Goal: Task Accomplishment & Management: Use online tool/utility

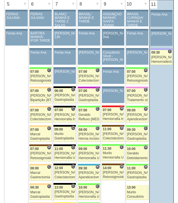
scroll to position [305, 0]
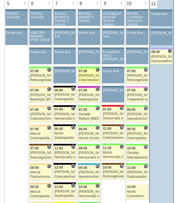
click at [90, 71] on div "07:00" at bounding box center [89, 71] width 21 height 4
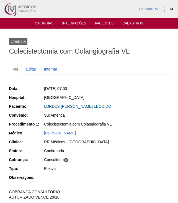
click at [87, 107] on link "LURDES JULIA DE SANTANA LEODIDO" at bounding box center [77, 106] width 67 height 4
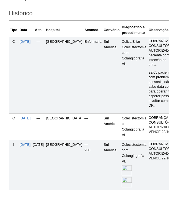
scroll to position [216, 0]
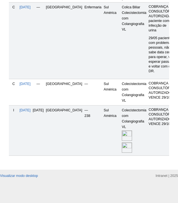
click at [122, 142] on img at bounding box center [127, 147] width 10 height 10
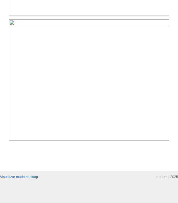
scroll to position [333, 0]
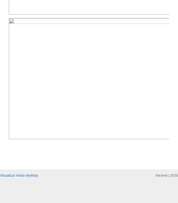
click at [127, 110] on img at bounding box center [89, 78] width 161 height 121
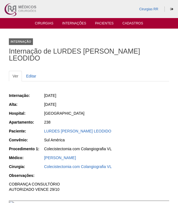
scroll to position [333, 0]
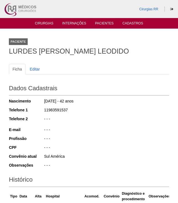
scroll to position [216, 0]
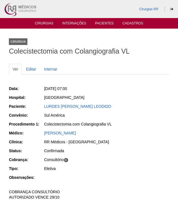
drag, startPoint x: 119, startPoint y: 106, endPoint x: 36, endPoint y: 112, distance: 84.0
click at [35, 109] on div "Paciente: LURDES [PERSON_NAME] LEODIDO" at bounding box center [89, 107] width 161 height 7
copy div "Paciente: LURDES [PERSON_NAME] LEODIDO"
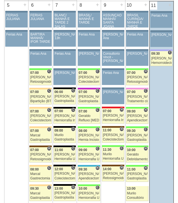
scroll to position [304, 0]
click at [89, 117] on div "Geraldo" at bounding box center [89, 116] width 21 height 4
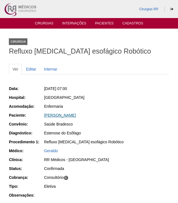
click at [76, 116] on link "[PERSON_NAME]" at bounding box center [60, 115] width 32 height 4
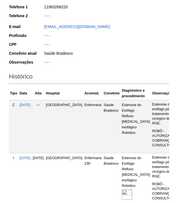
scroll to position [139, 0]
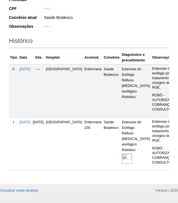
click at [122, 153] on img at bounding box center [127, 158] width 10 height 10
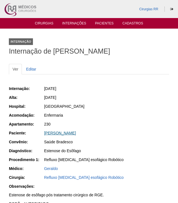
click at [76, 134] on link "[PERSON_NAME]" at bounding box center [60, 133] width 32 height 4
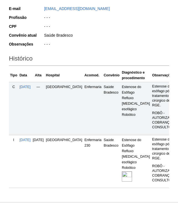
scroll to position [158, 0]
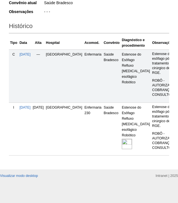
click at [122, 139] on img at bounding box center [127, 144] width 10 height 10
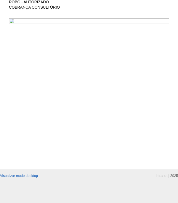
scroll to position [277, 0]
click at [147, 111] on img at bounding box center [89, 78] width 161 height 121
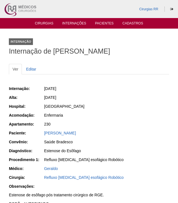
scroll to position [277, 0]
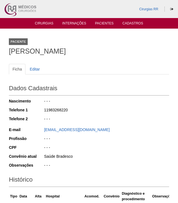
scroll to position [157, 0]
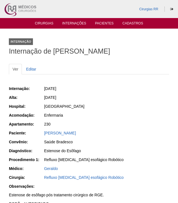
drag, startPoint x: 103, startPoint y: 133, endPoint x: 36, endPoint y: 134, distance: 66.9
click at [36, 134] on div "Paciente: [PERSON_NAME]" at bounding box center [89, 133] width 161 height 7
copy div "Paciente: [PERSON_NAME]"
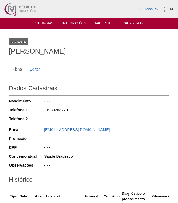
scroll to position [138, 0]
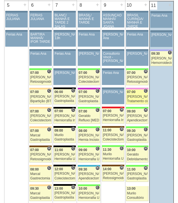
scroll to position [304, 0]
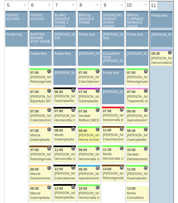
click at [92, 135] on div "[PERSON_NAME]" at bounding box center [89, 135] width 21 height 4
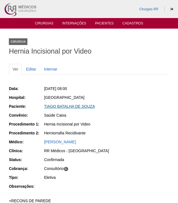
click at [91, 107] on link "TIAGO BATALHA DE SOUZA" at bounding box center [69, 106] width 51 height 4
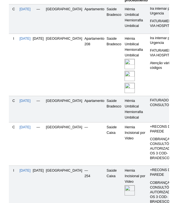
scroll to position [250, 0]
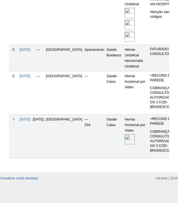
click at [125, 144] on img at bounding box center [130, 139] width 10 height 10
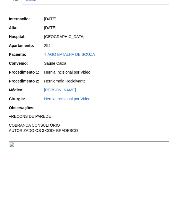
scroll to position [111, 0]
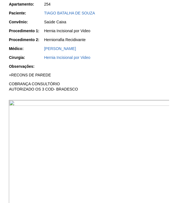
click at [127, 125] on img at bounding box center [89, 160] width 161 height 121
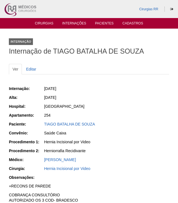
scroll to position [111, 0]
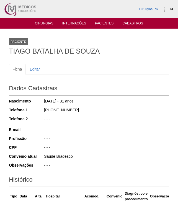
scroll to position [250, 0]
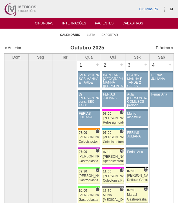
scroll to position [304, 0]
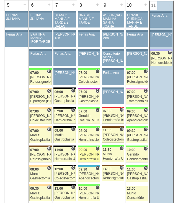
click at [88, 152] on div "09:00" at bounding box center [89, 150] width 21 height 4
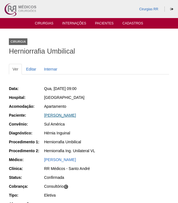
click at [66, 116] on link "[PERSON_NAME]" at bounding box center [60, 115] width 32 height 4
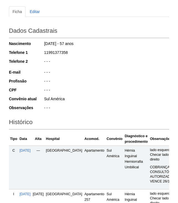
scroll to position [139, 0]
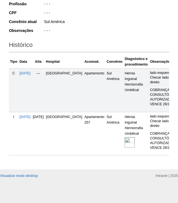
click at [125, 137] on img at bounding box center [130, 142] width 10 height 10
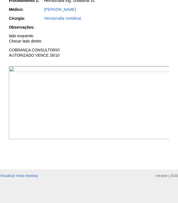
scroll to position [194, 0]
click at [122, 94] on img at bounding box center [89, 102] width 161 height 73
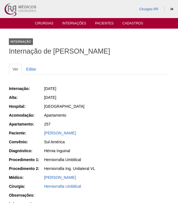
scroll to position [194, 0]
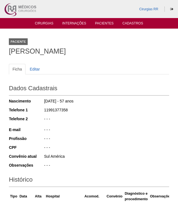
scroll to position [138, 0]
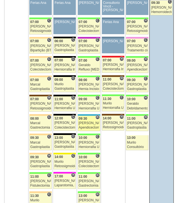
scroll to position [359, 0]
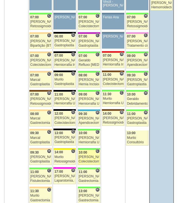
click at [86, 157] on div "[PERSON_NAME]" at bounding box center [89, 157] width 21 height 4
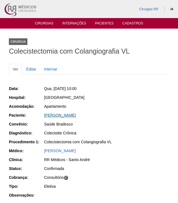
click at [76, 114] on link "[PERSON_NAME]" at bounding box center [60, 115] width 32 height 4
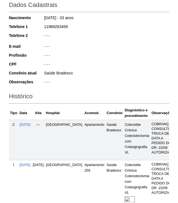
scroll to position [139, 0]
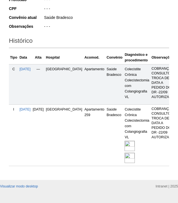
click at [125, 146] on img at bounding box center [130, 146] width 10 height 10
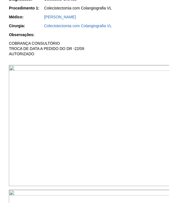
scroll to position [194, 0]
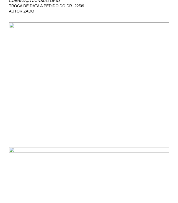
click at [115, 55] on img at bounding box center [89, 82] width 161 height 121
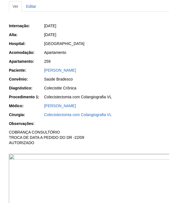
scroll to position [27, 0]
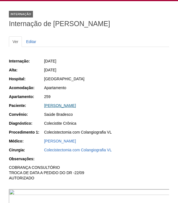
click at [76, 104] on link "[PERSON_NAME]" at bounding box center [60, 105] width 32 height 4
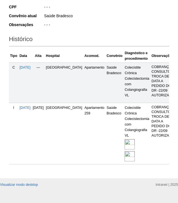
scroll to position [153, 0]
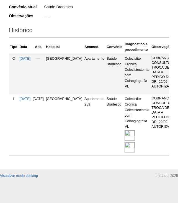
click at [125, 130] on img at bounding box center [130, 135] width 10 height 10
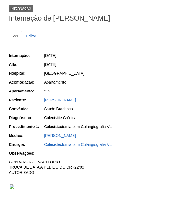
scroll to position [83, 0]
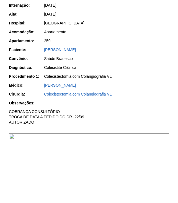
click at [108, 158] on img at bounding box center [89, 193] width 161 height 121
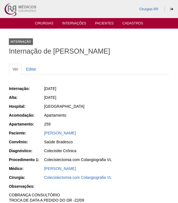
scroll to position [83, 0]
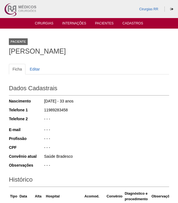
scroll to position [153, 0]
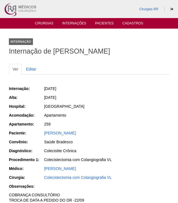
scroll to position [27, 0]
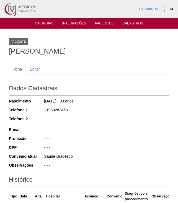
scroll to position [138, 0]
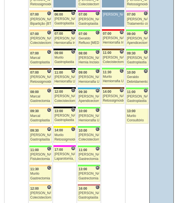
scroll to position [415, 0]
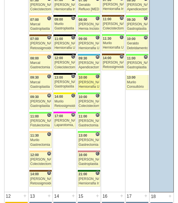
click at [94, 84] on div "Ricardo Fernandes" at bounding box center [89, 82] width 21 height 4
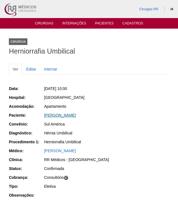
click at [72, 117] on link "BRUNO DE SOUSA OLIVEIRA" at bounding box center [60, 115] width 32 height 4
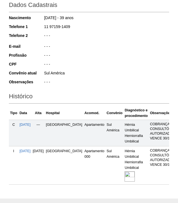
scroll to position [111, 0]
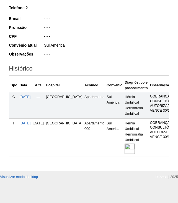
click at [125, 154] on img at bounding box center [130, 148] width 10 height 10
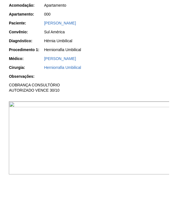
scroll to position [111, 0]
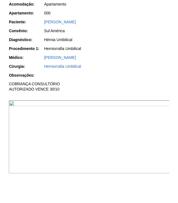
click at [120, 172] on img at bounding box center [89, 136] width 161 height 73
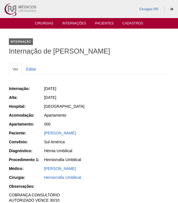
scroll to position [111, 0]
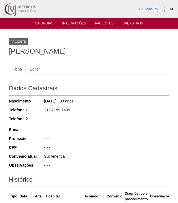
scroll to position [110, 0]
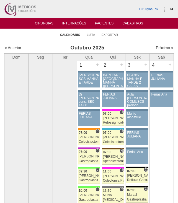
scroll to position [415, 0]
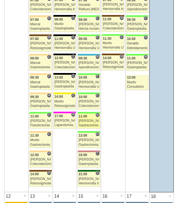
click at [88, 120] on div "[PERSON_NAME]" at bounding box center [89, 121] width 21 height 4
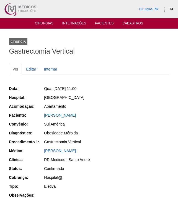
click at [69, 117] on link "[PERSON_NAME]" at bounding box center [60, 115] width 32 height 4
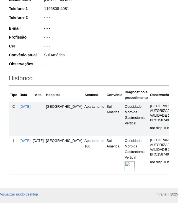
scroll to position [111, 0]
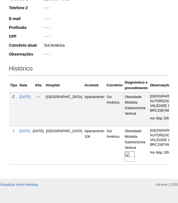
click at [125, 162] on img at bounding box center [130, 156] width 10 height 10
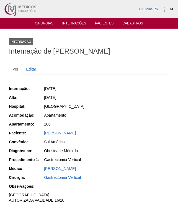
scroll to position [111, 0]
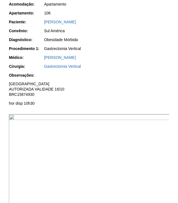
click at [118, 148] on img at bounding box center [89, 174] width 161 height 121
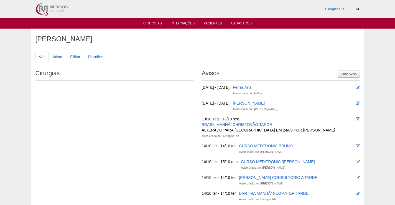
click at [150, 21] on li "Cirurgias" at bounding box center [153, 23] width 26 height 4
click at [158, 23] on link "Cirurgias" at bounding box center [152, 23] width 19 height 5
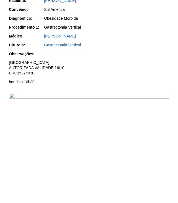
scroll to position [139, 0]
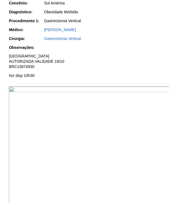
click at [112, 128] on img at bounding box center [89, 146] width 161 height 121
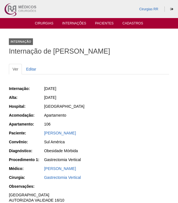
scroll to position [139, 0]
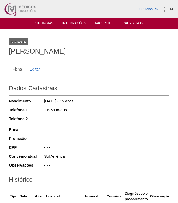
scroll to position [110, 0]
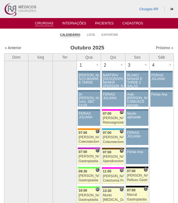
scroll to position [415, 0]
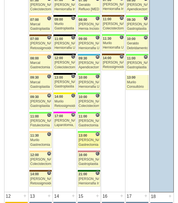
click at [92, 140] on div "[PERSON_NAME]" at bounding box center [89, 140] width 21 height 4
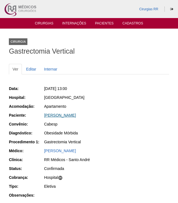
click at [76, 114] on link "[PERSON_NAME]" at bounding box center [60, 115] width 32 height 4
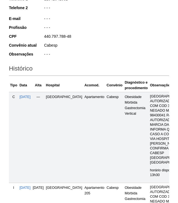
scroll to position [222, 0]
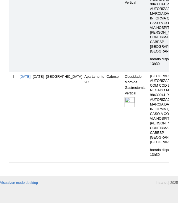
click at [125, 107] on img at bounding box center [130, 102] width 10 height 10
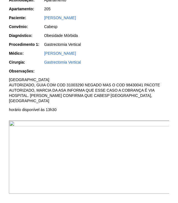
scroll to position [164, 0]
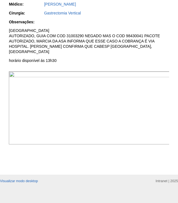
click at [141, 116] on img at bounding box center [89, 107] width 161 height 73
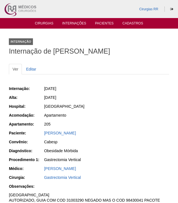
scroll to position [164, 0]
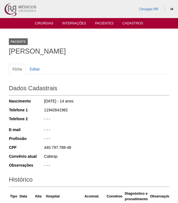
scroll to position [222, 0]
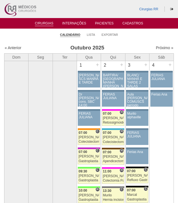
scroll to position [415, 0]
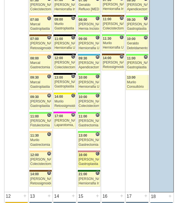
click at [89, 160] on div "[PERSON_NAME]" at bounding box center [89, 160] width 21 height 4
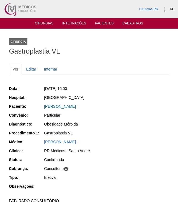
click at [70, 106] on link "[PERSON_NAME]" at bounding box center [60, 106] width 32 height 4
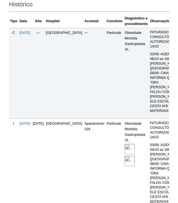
scroll to position [271, 0]
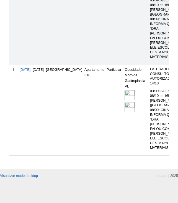
click at [125, 90] on img at bounding box center [130, 95] width 10 height 10
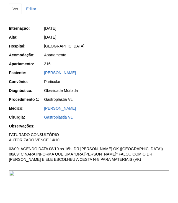
scroll to position [111, 0]
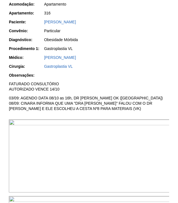
click at [80, 148] on img at bounding box center [89, 155] width 161 height 73
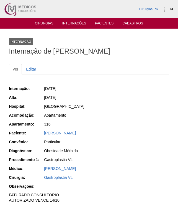
scroll to position [111, 0]
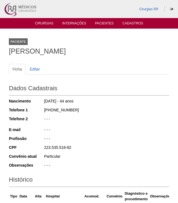
scroll to position [271, 0]
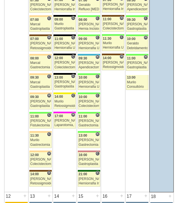
scroll to position [415, 0]
click at [85, 100] on div "Felipe Rossi" at bounding box center [89, 102] width 21 height 4
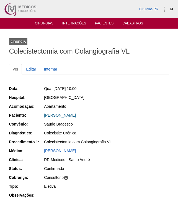
click at [76, 113] on link "OTAVIO SILVA DE BARROS" at bounding box center [60, 115] width 32 height 4
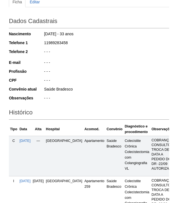
scroll to position [111, 0]
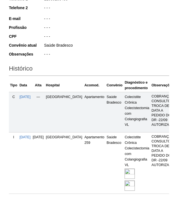
click at [125, 174] on img at bounding box center [130, 173] width 10 height 10
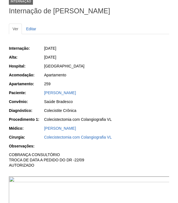
scroll to position [83, 0]
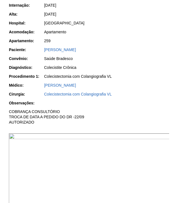
click at [135, 158] on img at bounding box center [89, 193] width 161 height 121
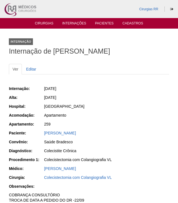
scroll to position [83, 0]
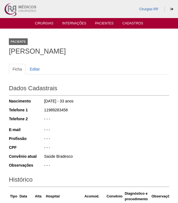
scroll to position [110, 0]
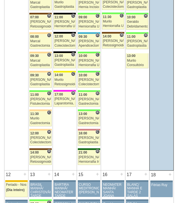
scroll to position [442, 0]
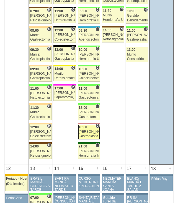
drag, startPoint x: 90, startPoint y: 129, endPoint x: 132, endPoint y: 127, distance: 42.2
click at [90, 129] on link "88302 Cirurgias RR C 16:00 Paulo Regina Gastroplastia VL Hospital Santa Helena …" at bounding box center [89, 131] width 22 height 15
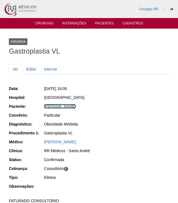
drag, startPoint x: 73, startPoint y: 105, endPoint x: 136, endPoint y: 110, distance: 63.1
click at [73, 106] on link "[PERSON_NAME]" at bounding box center [60, 106] width 32 height 4
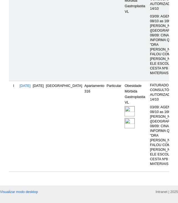
scroll to position [271, 0]
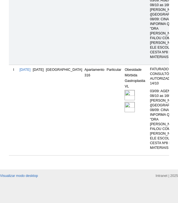
click at [125, 90] on img at bounding box center [130, 95] width 10 height 10
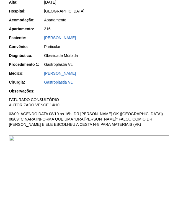
scroll to position [139, 0]
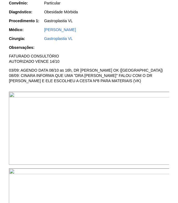
click at [69, 116] on img at bounding box center [89, 128] width 161 height 73
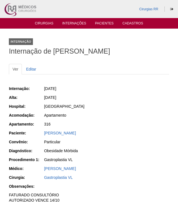
scroll to position [139, 0]
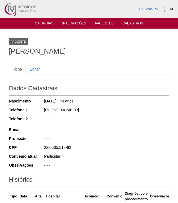
scroll to position [271, 0]
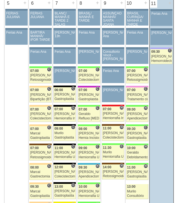
scroll to position [304, 0]
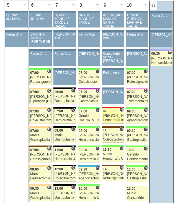
click at [111, 116] on div "[PERSON_NAME]" at bounding box center [113, 116] width 21 height 4
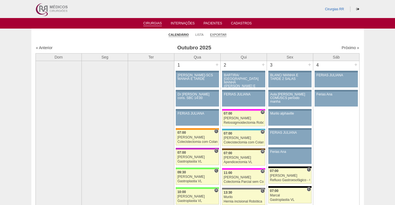
click at [220, 34] on link "Exportar" at bounding box center [218, 35] width 17 height 4
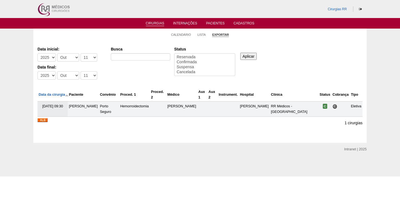
select select
click at [92, 59] on select "-Dia 1 2 3 4 5 6 7 8 9 10 11 12 13 14 15 16 17 18 19 20 21 22 23 24 25 26 27 28…" at bounding box center [88, 57] width 17 height 8
select select "9"
click at [80, 53] on select "-Dia 1 2 3 4 5 6 7 8 9 10 11 12 13 14 15 16 17 18 19 20 21 22 23 24 25 26 27 28…" at bounding box center [88, 57] width 17 height 8
click at [93, 75] on select "-Dia 1 2 3 4 5 6 7 8 9 10 11 12 13 14 15 16 17 18 19 20 21 22 23 24 25 26 27 28…" at bounding box center [88, 75] width 17 height 8
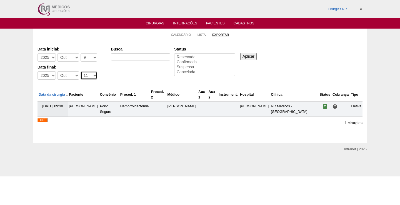
select select "9"
click at [80, 71] on select "-Dia 1 2 3 4 5 6 7 8 9 10 11 12 13 14 15 16 17 18 19 20 21 22 23 24 25 26 27 28…" at bounding box center [88, 75] width 17 height 8
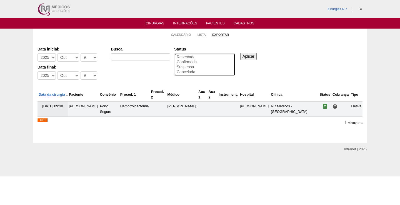
select select "conf"
click at [188, 61] on option "Confirmada" at bounding box center [204, 62] width 57 height 5
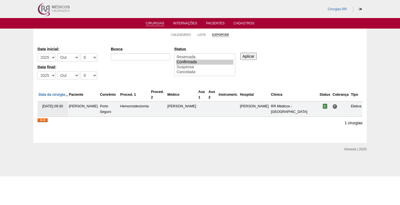
click at [249, 56] on input "Aplicar" at bounding box center [248, 56] width 16 height 7
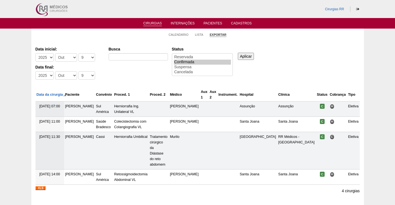
click at [40, 186] on img at bounding box center [41, 188] width 10 height 4
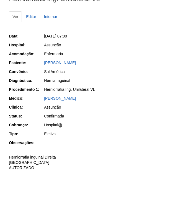
scroll to position [55, 0]
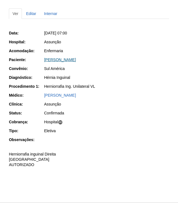
click at [67, 58] on link "Jose Aparecido dos Santos" at bounding box center [60, 59] width 32 height 4
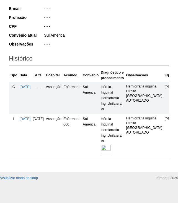
scroll to position [131, 0]
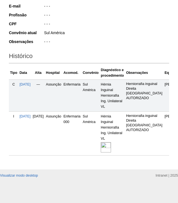
click at [111, 142] on img at bounding box center [106, 147] width 10 height 10
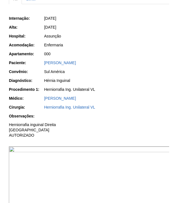
scroll to position [111, 0]
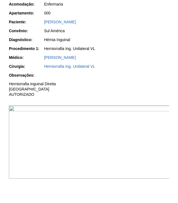
click at [143, 150] on img at bounding box center [89, 141] width 161 height 73
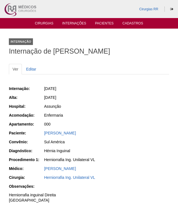
scroll to position [111, 0]
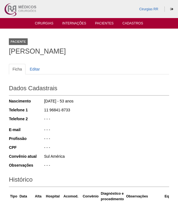
scroll to position [131, 0]
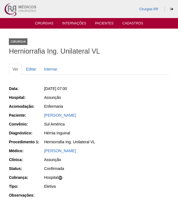
scroll to position [55, 0]
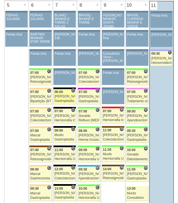
scroll to position [304, 0]
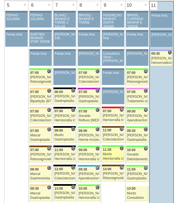
click at [113, 155] on div "Murilo" at bounding box center [113, 154] width 21 height 4
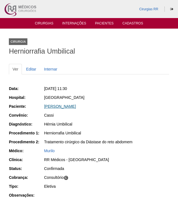
click at [72, 108] on link "[PERSON_NAME]" at bounding box center [60, 106] width 32 height 4
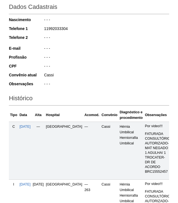
scroll to position [166, 0]
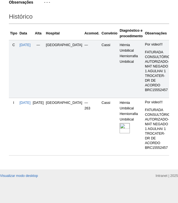
click at [120, 126] on img at bounding box center [125, 128] width 10 height 10
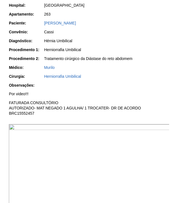
scroll to position [111, 0]
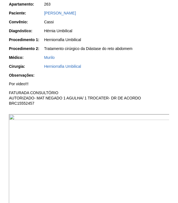
click at [114, 149] on img at bounding box center [89, 174] width 161 height 121
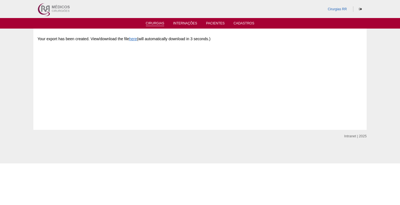
click at [160, 22] on link "Cirurgias" at bounding box center [155, 23] width 19 height 5
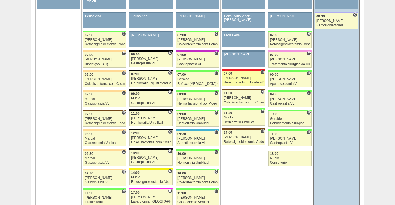
scroll to position [333, 0]
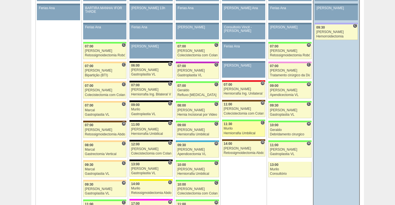
click at [250, 128] on div "Murilo" at bounding box center [244, 129] width 40 height 4
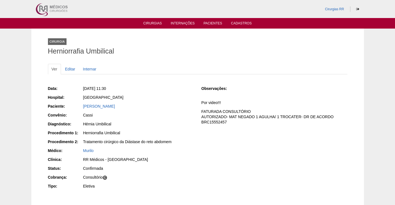
drag, startPoint x: 137, startPoint y: 105, endPoint x: 79, endPoint y: 106, distance: 58.8
click at [79, 106] on div "Paciente: [PERSON_NAME]" at bounding box center [121, 107] width 146 height 7
copy div "Paciente: [PERSON_NAME]"
